Goal: Task Accomplishment & Management: Complete application form

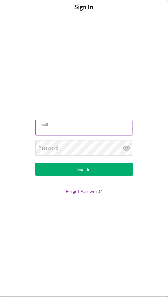
click at [100, 129] on input "Email" at bounding box center [84, 128] width 98 height 16
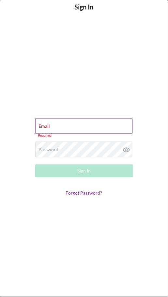
type input "[EMAIL_ADDRESS][DOMAIN_NAME]"
click at [35, 165] on button "Sign In" at bounding box center [84, 171] width 98 height 13
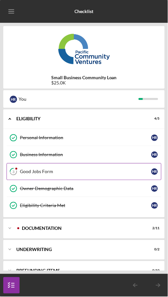
click at [37, 170] on div "Good Jobs Form" at bounding box center [86, 171] width 132 height 5
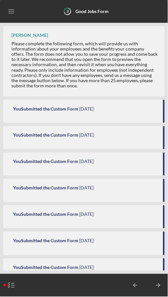
scroll to position [211, 0]
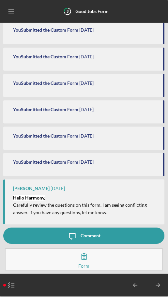
click at [92, 232] on div "Comment" at bounding box center [91, 236] width 20 height 16
